Goal: Browse casually

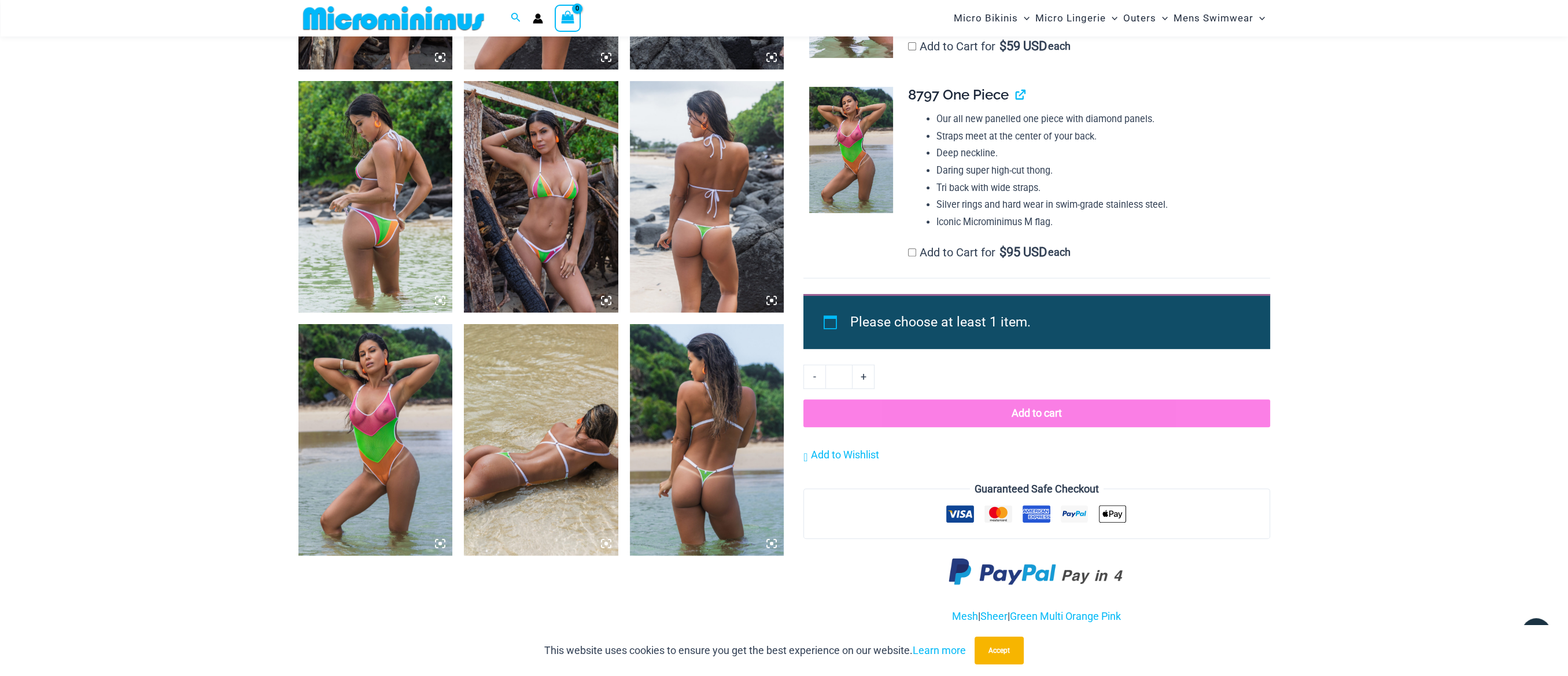
scroll to position [1015, 0]
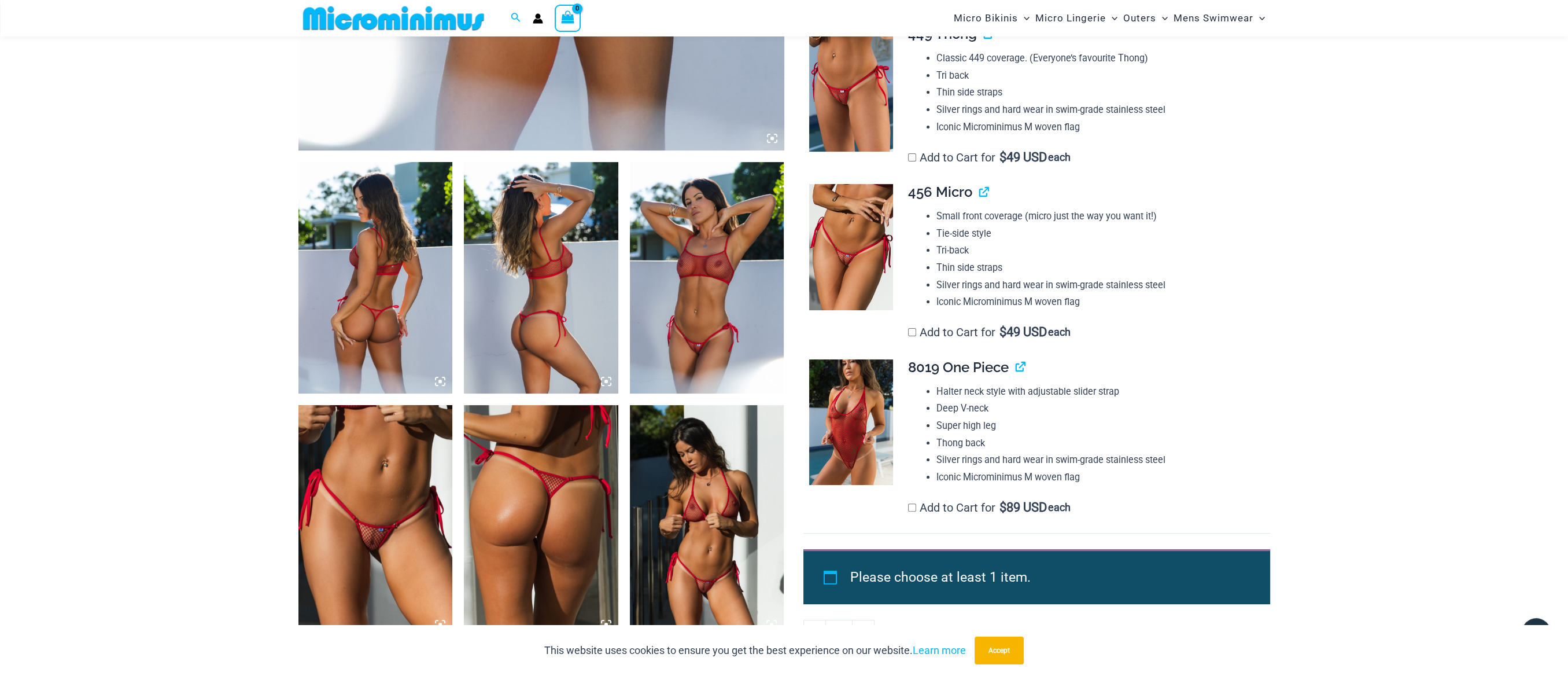
scroll to position [685, 0]
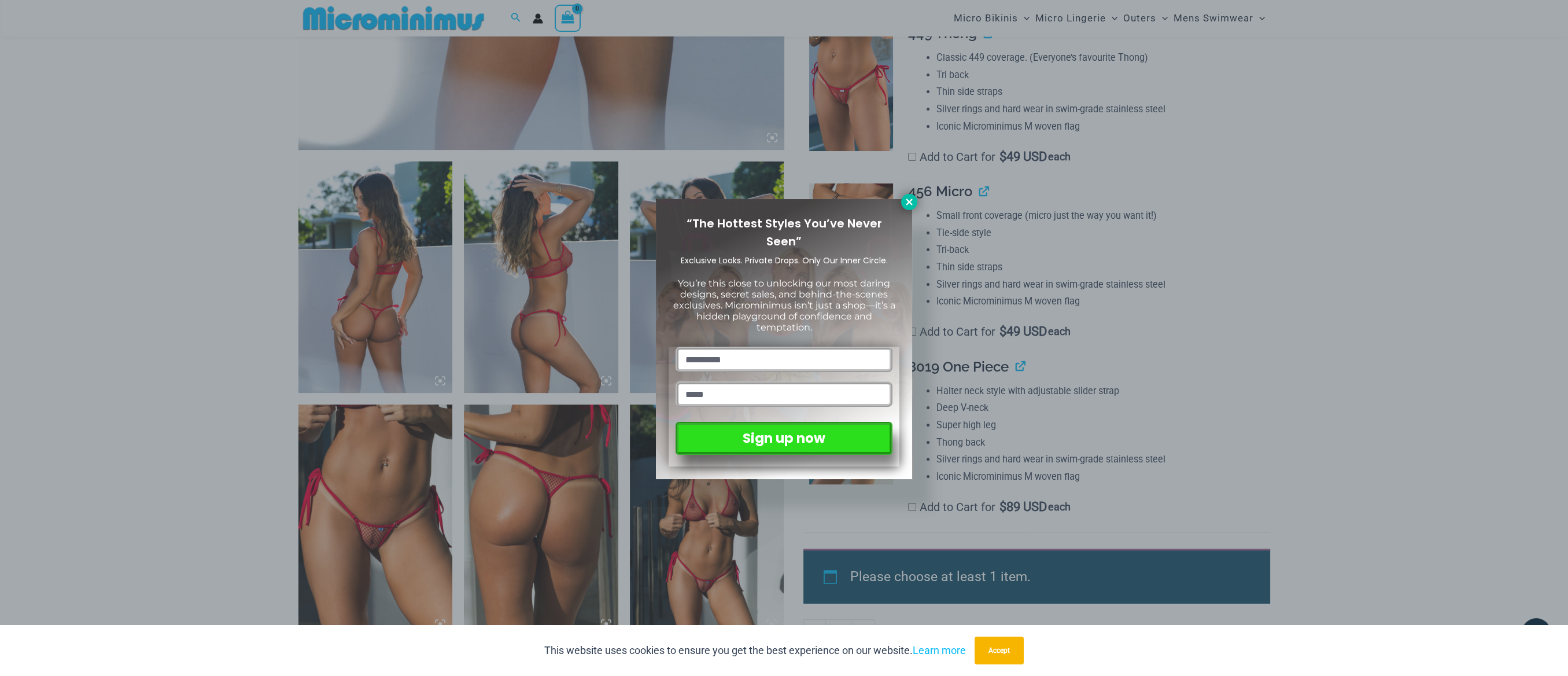
click at [914, 201] on icon at bounding box center [909, 202] width 10 height 10
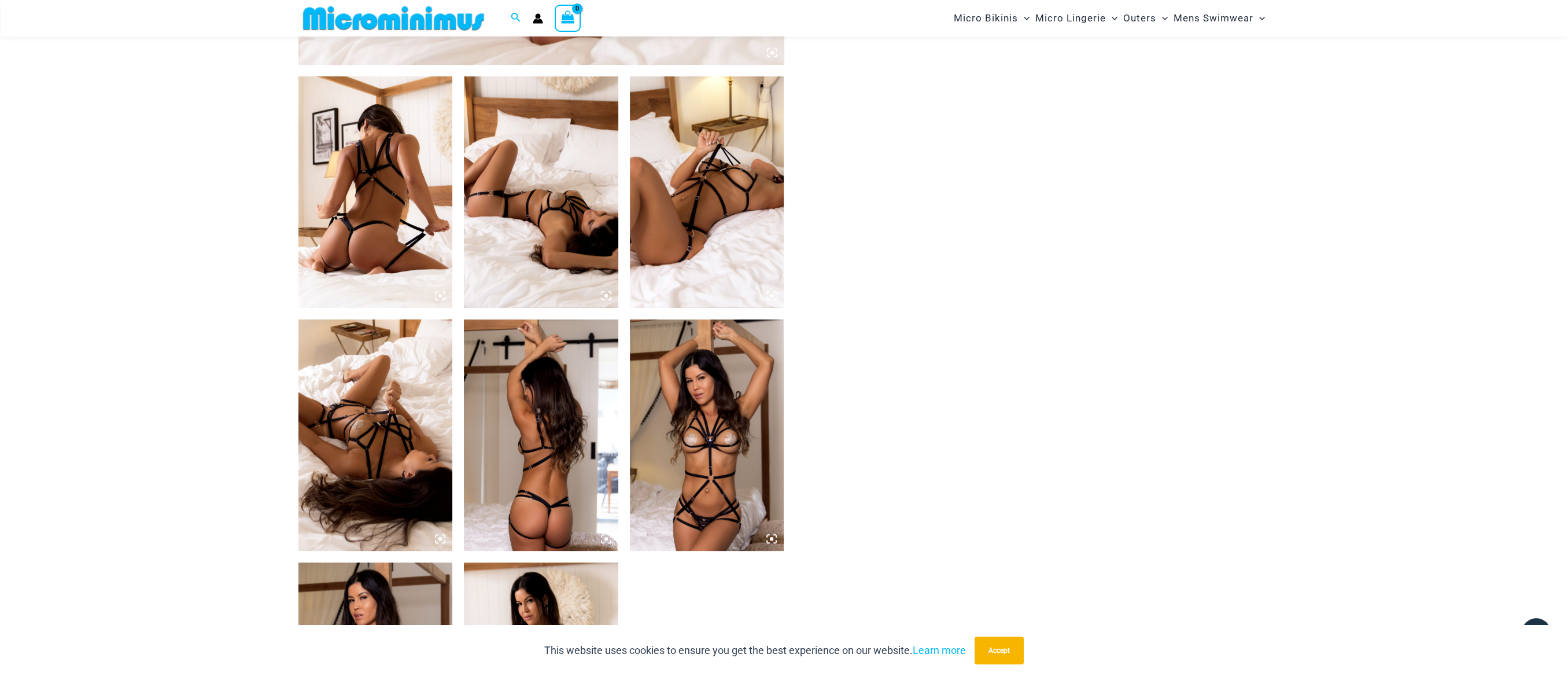
scroll to position [771, 0]
click at [388, 390] on img at bounding box center [375, 434] width 155 height 232
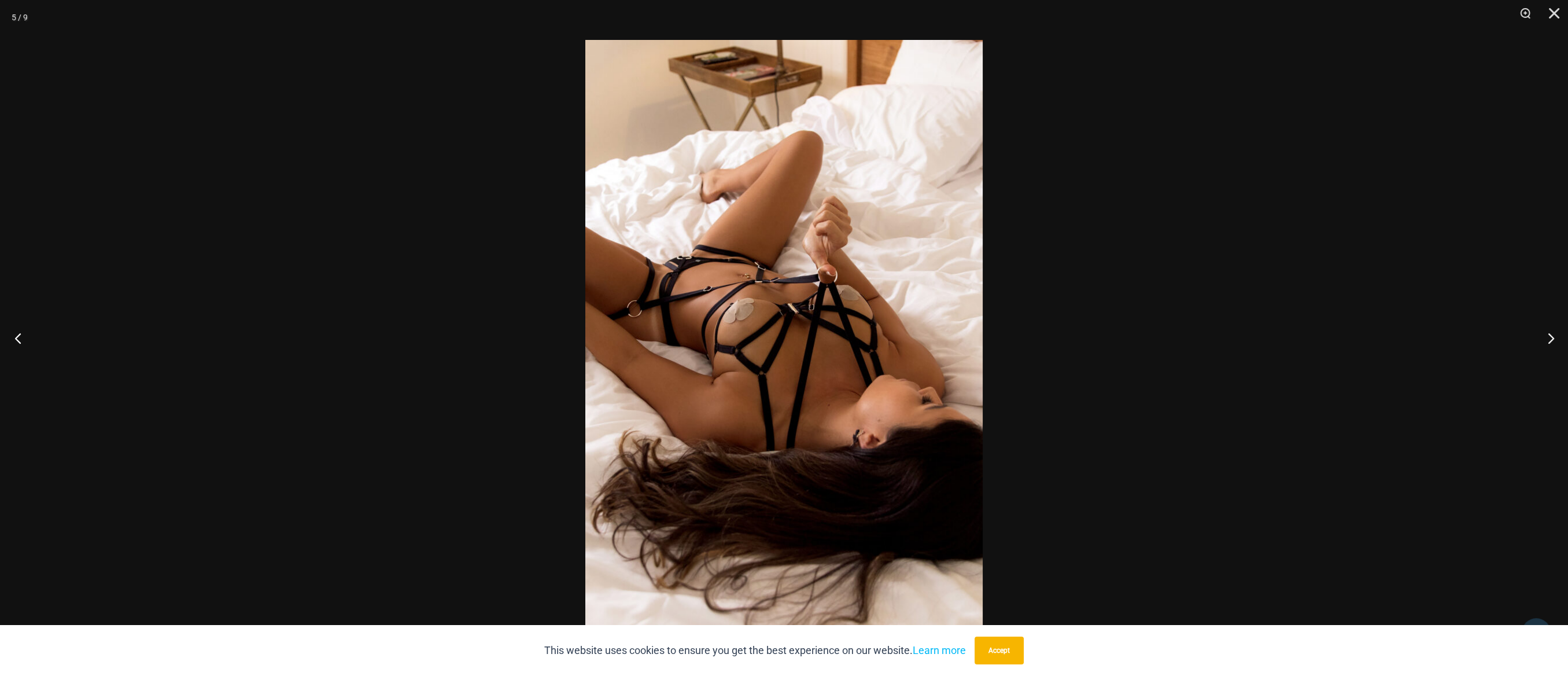
click at [19, 337] on button "Previous" at bounding box center [22, 338] width 43 height 58
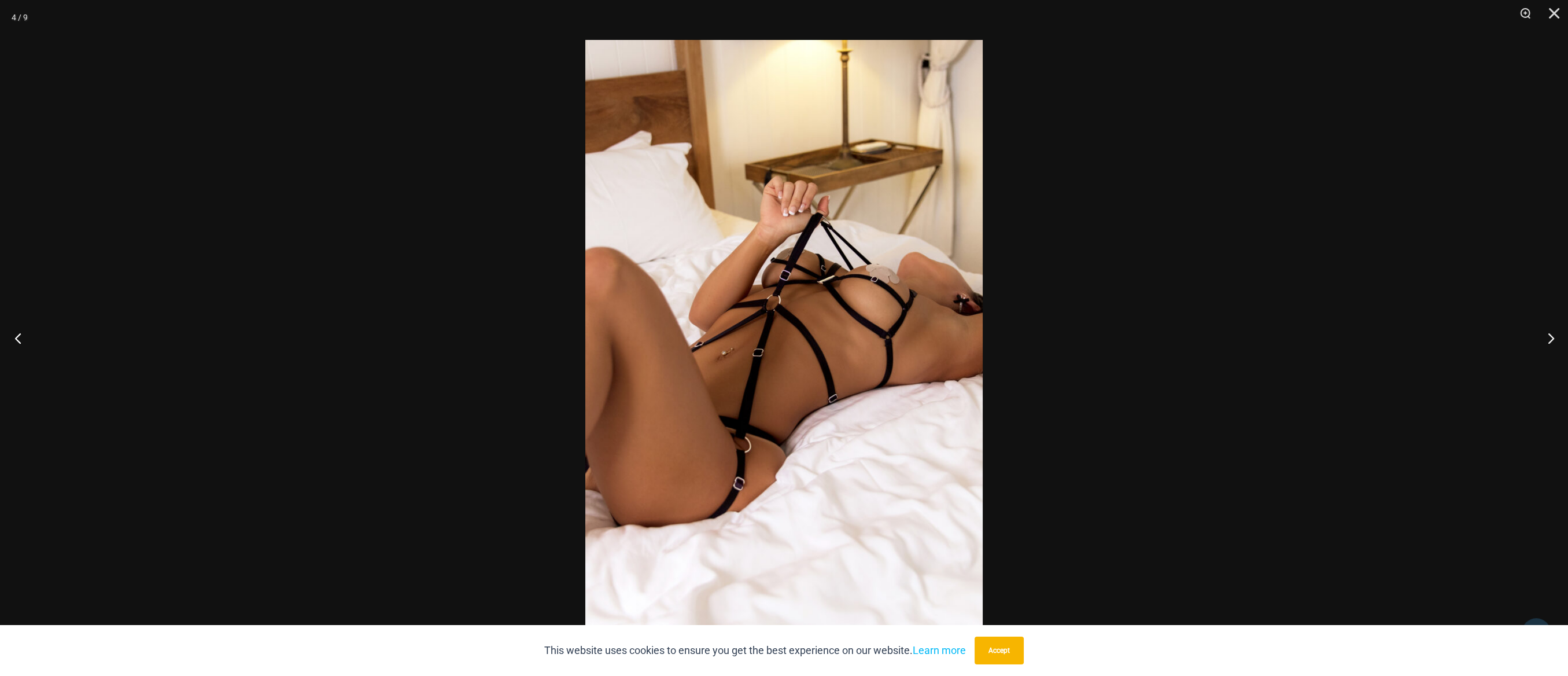
click at [19, 337] on button "Previous" at bounding box center [22, 338] width 43 height 58
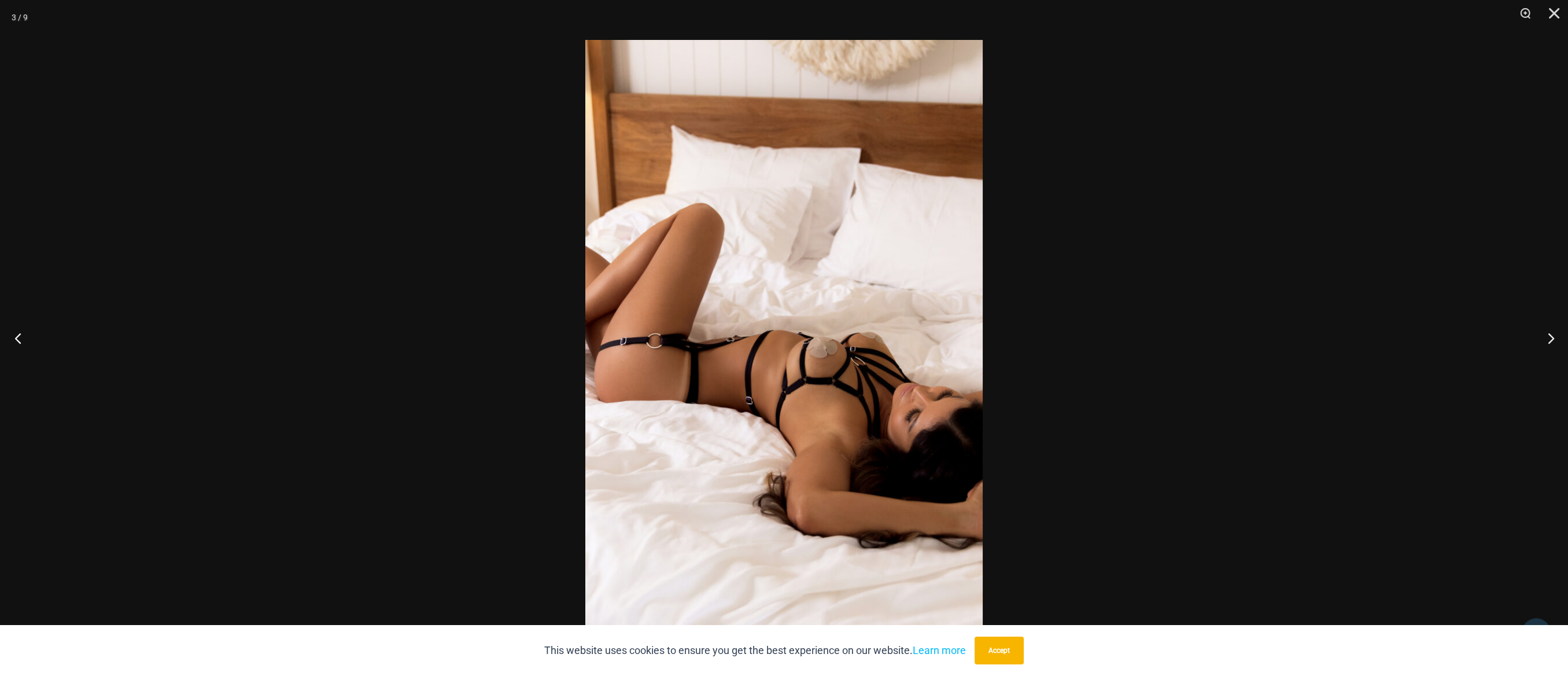
click at [19, 337] on button "Previous" at bounding box center [22, 338] width 43 height 58
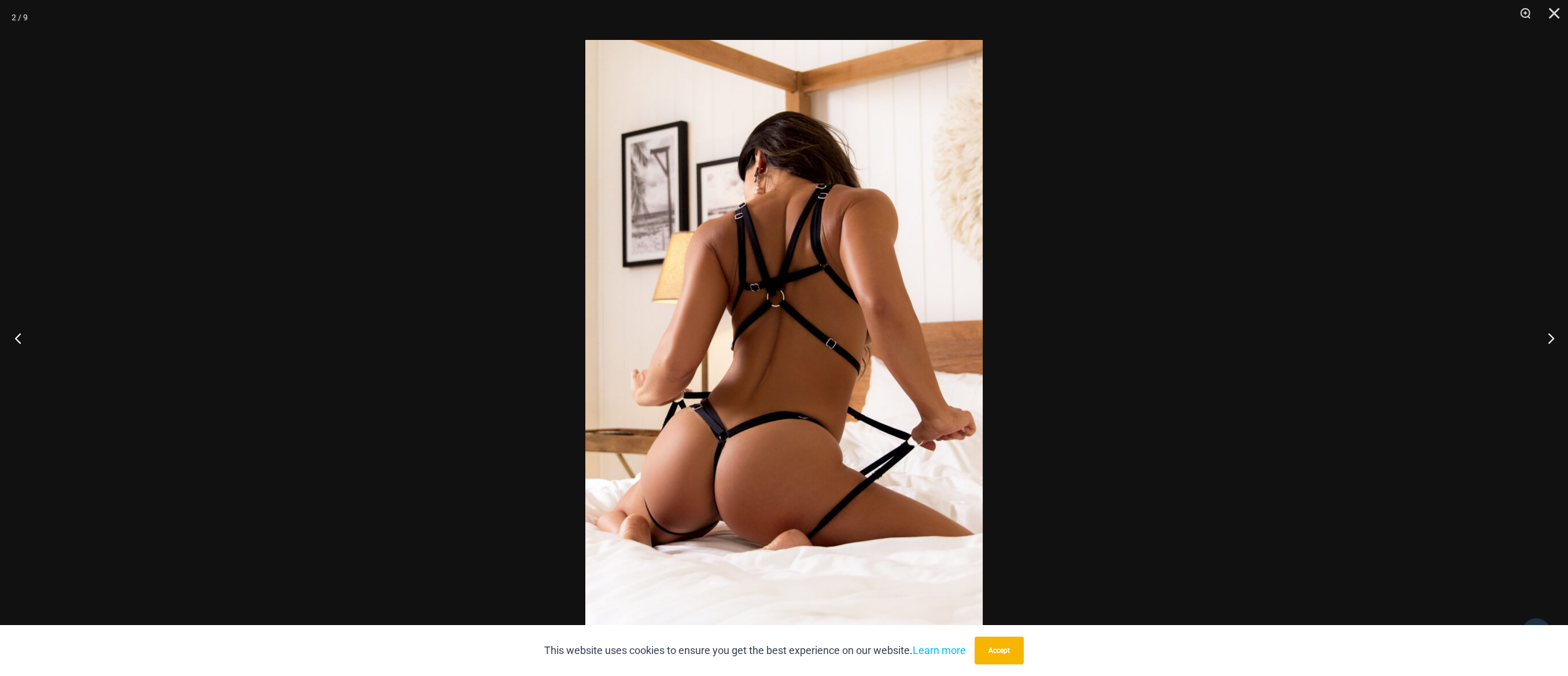
click at [19, 337] on button "Previous" at bounding box center [22, 338] width 43 height 58
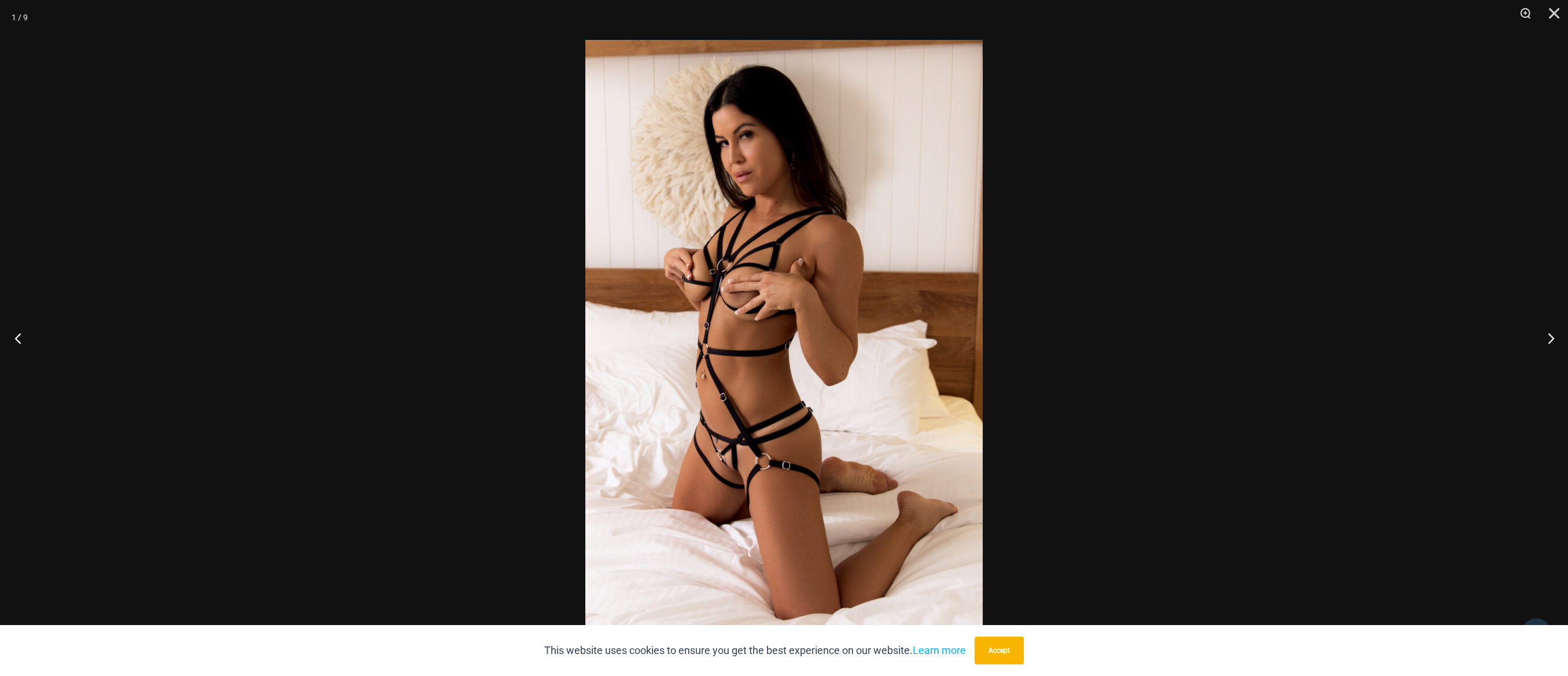
click at [19, 337] on button "Previous" at bounding box center [22, 338] width 43 height 58
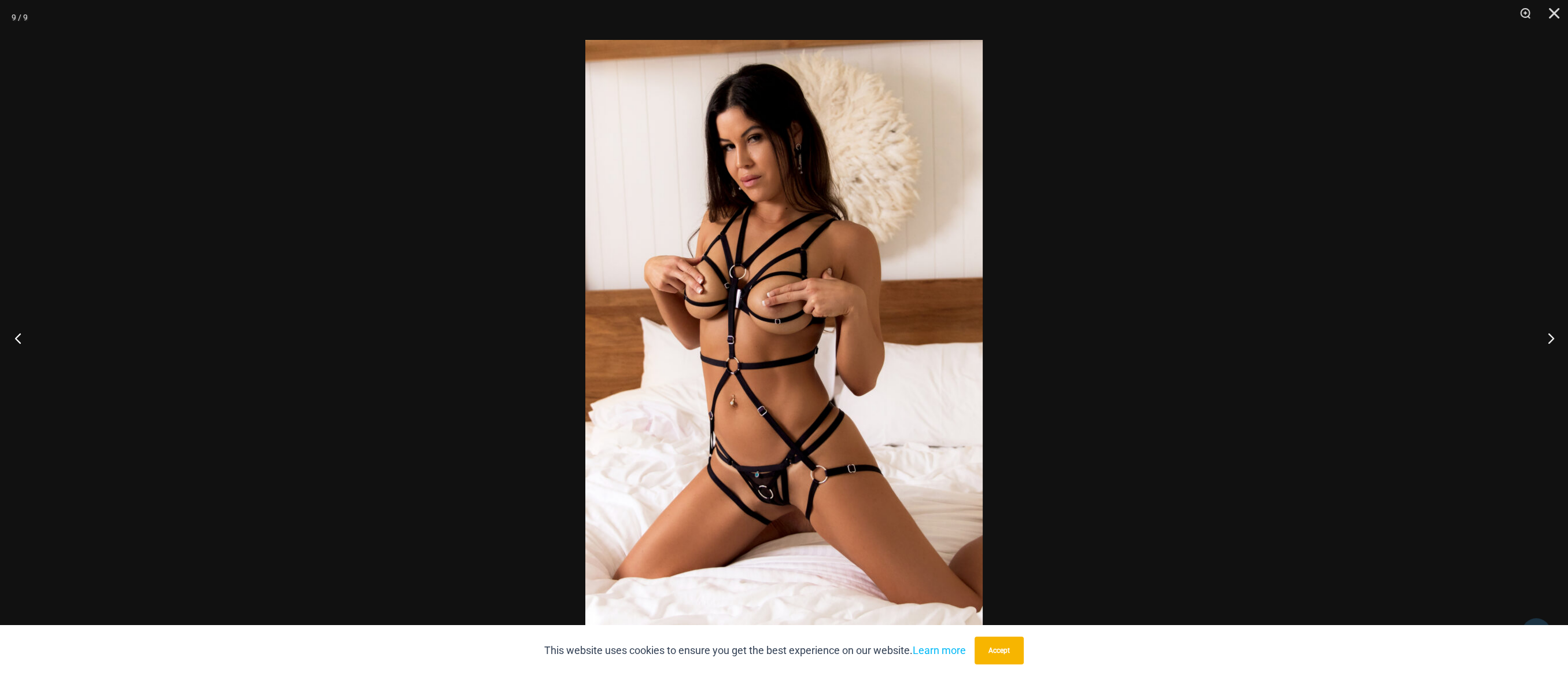
click at [19, 337] on button "Previous" at bounding box center [22, 338] width 43 height 58
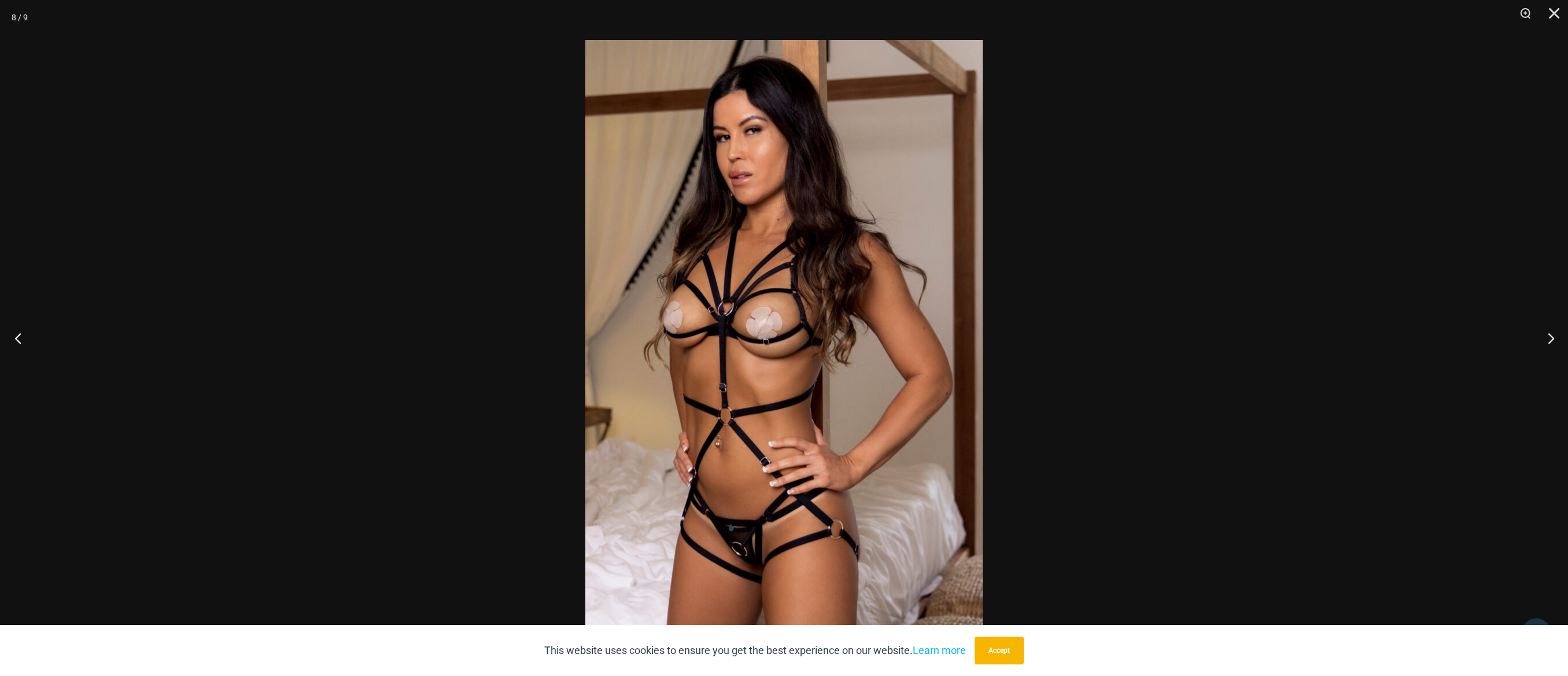
click at [19, 337] on button "Previous" at bounding box center [22, 338] width 43 height 58
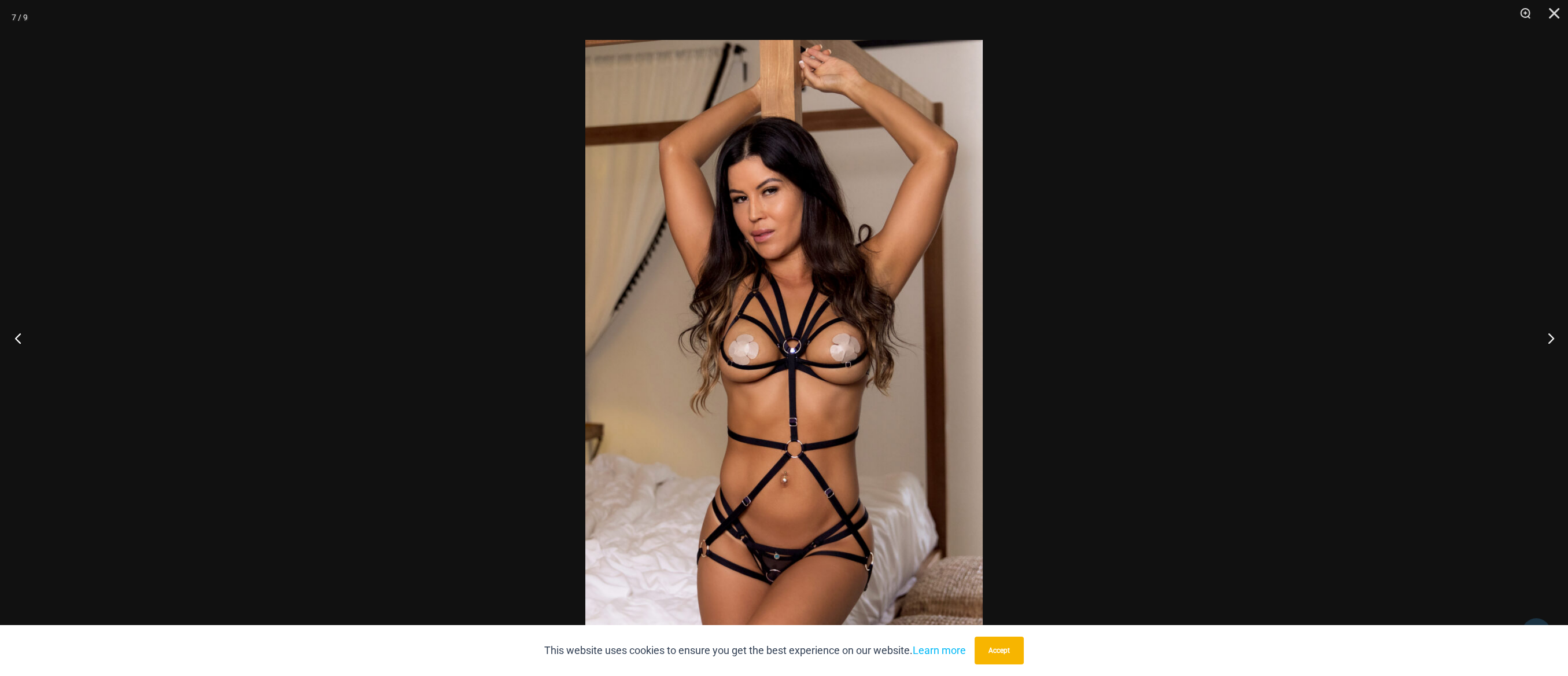
click at [19, 337] on button "Previous" at bounding box center [22, 338] width 43 height 58
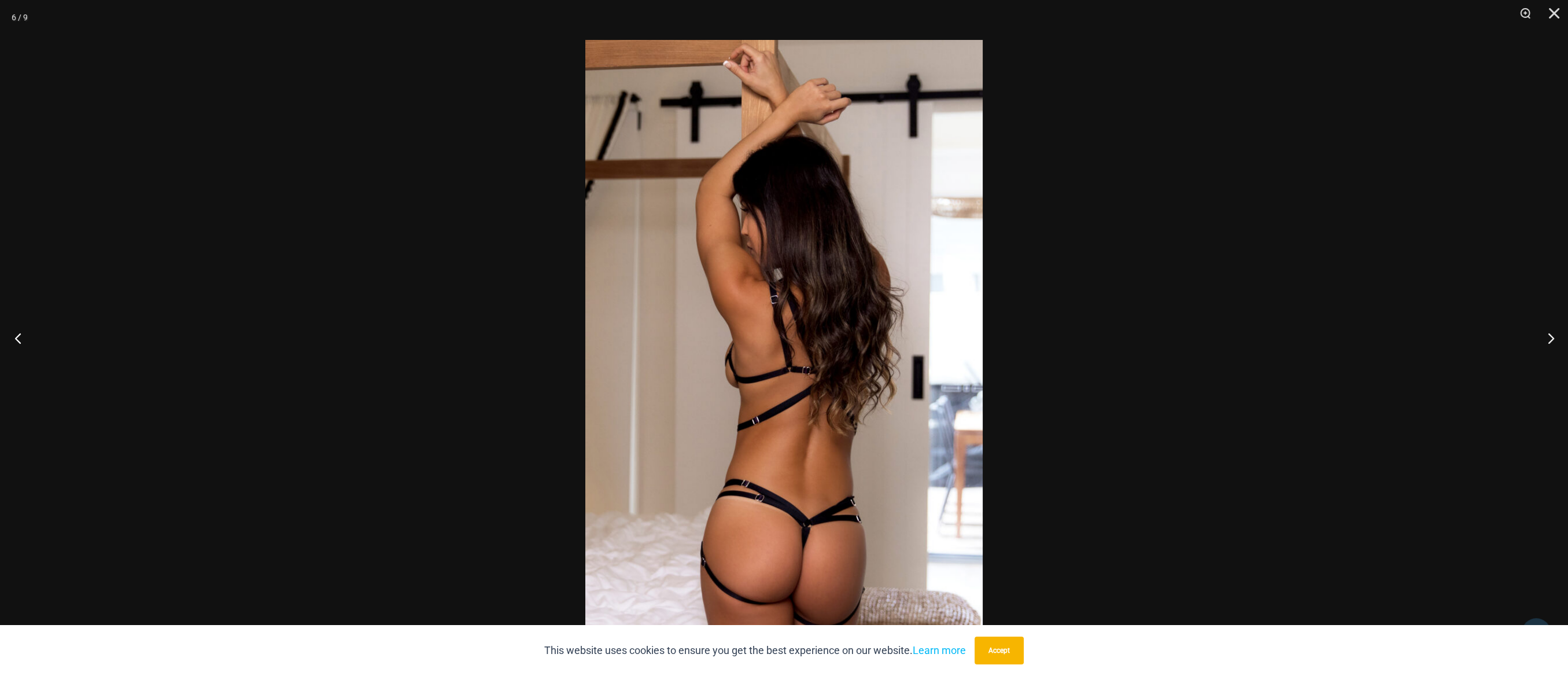
click at [19, 337] on button "Previous" at bounding box center [22, 338] width 43 height 58
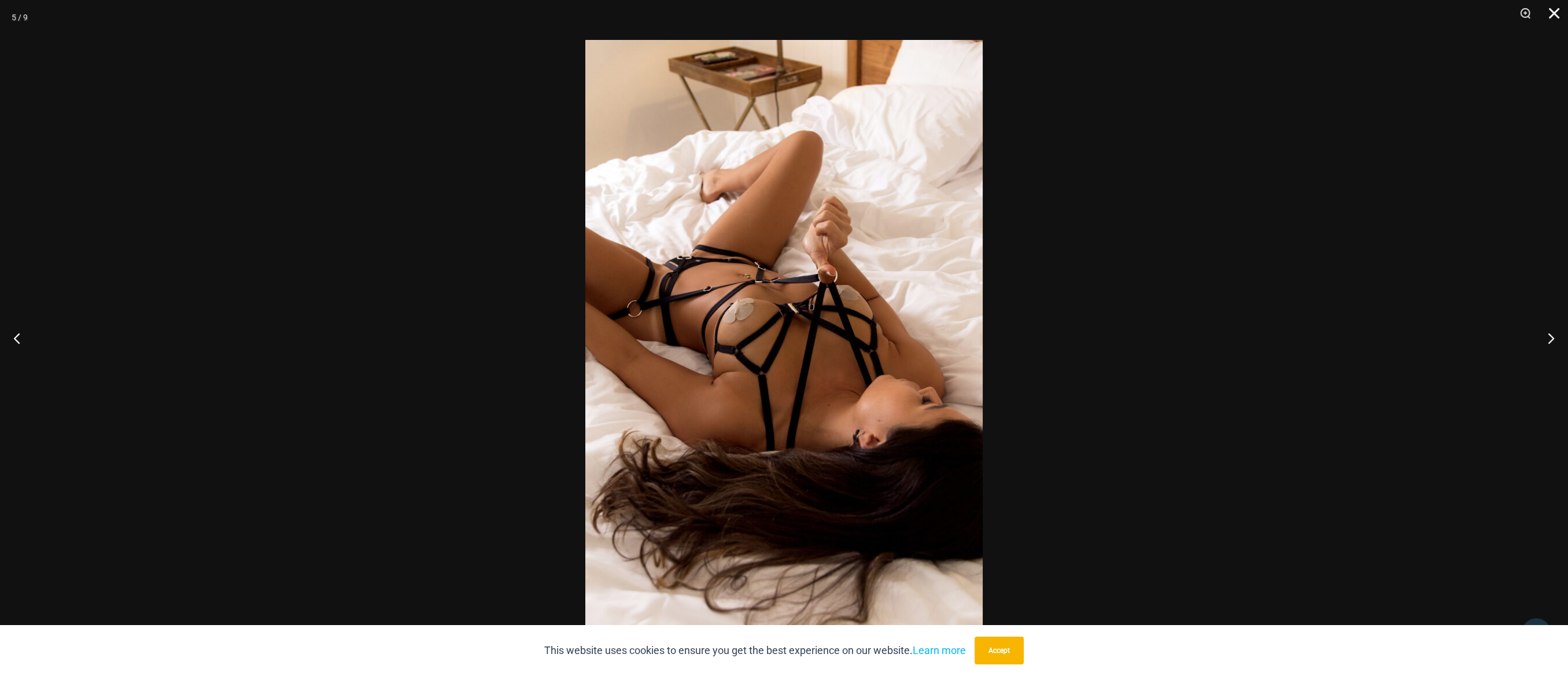
click at [1552, 13] on button "Close" at bounding box center [1549, 17] width 29 height 35
